Goal: Transaction & Acquisition: Subscribe to service/newsletter

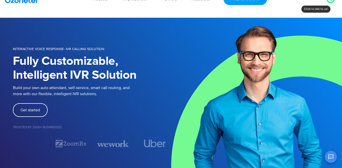
scroll to position [10, 0]
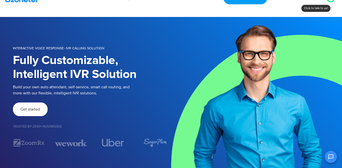
click at [30, 111] on span "Get started" at bounding box center [31, 109] width 20 height 4
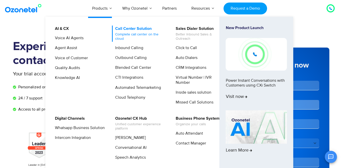
click at [130, 30] on link "Call Center Solution Complete call center on the cloud" at bounding box center [139, 34] width 54 height 16
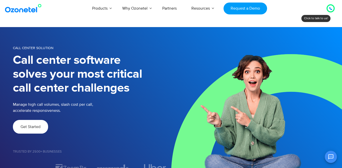
click at [23, 125] on span "Get Started" at bounding box center [31, 127] width 20 height 4
